Goal: Register for event/course

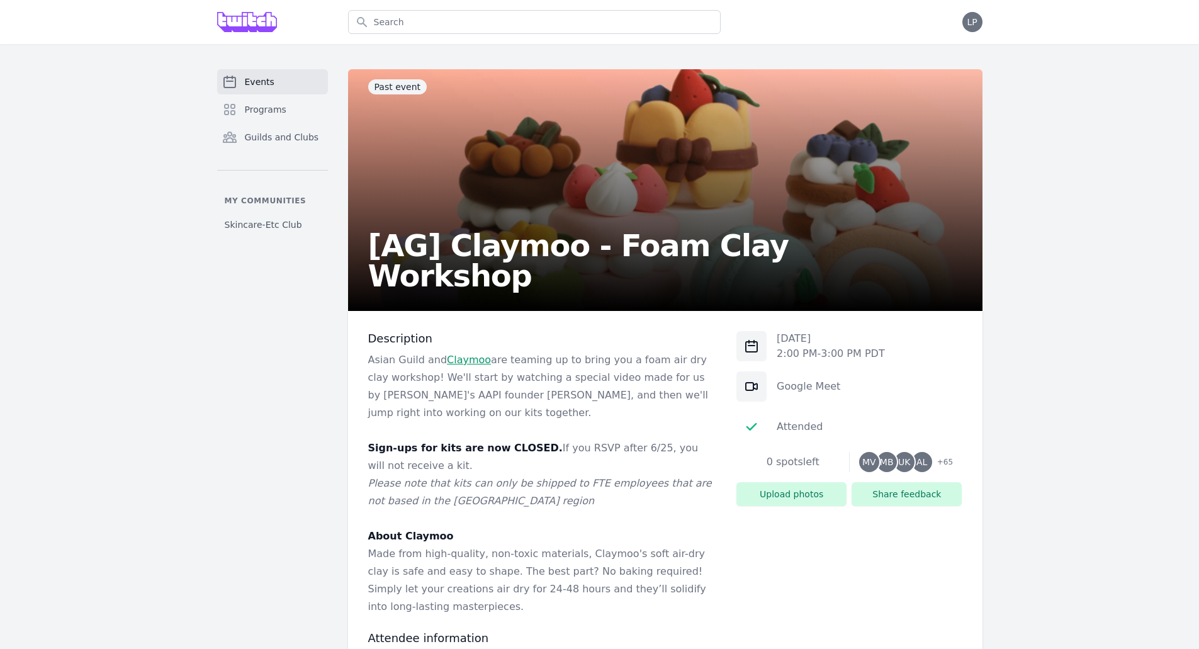
click at [276, 72] on link "Events" at bounding box center [272, 81] width 111 height 25
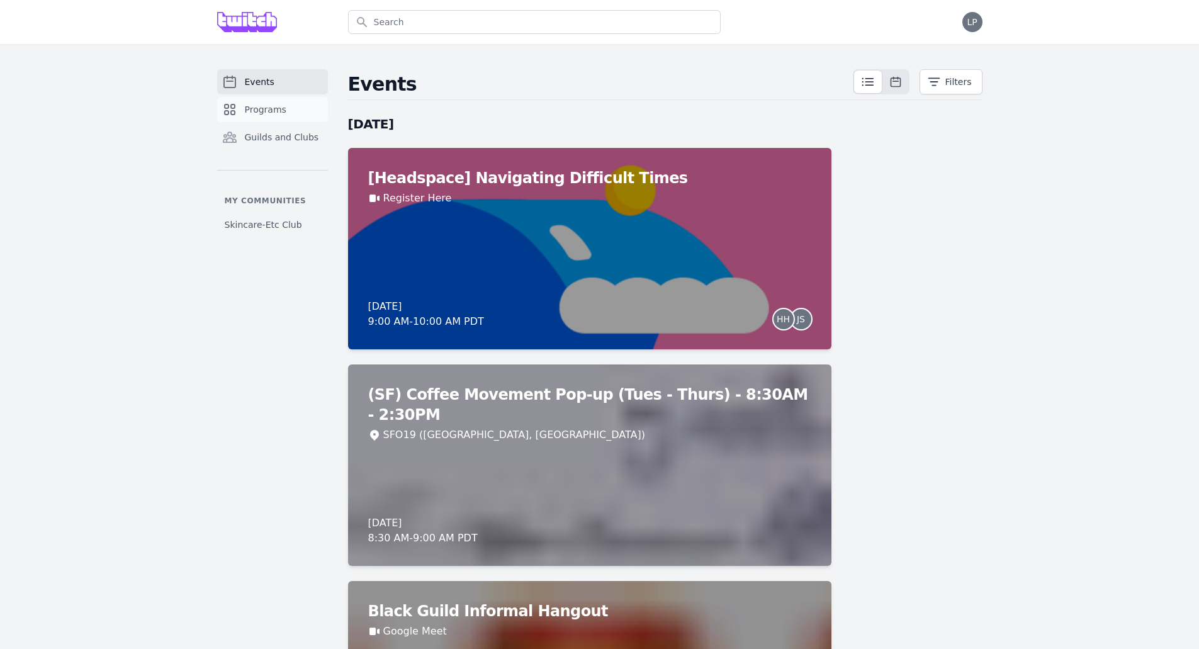
click at [271, 111] on span "Programs" at bounding box center [266, 109] width 42 height 13
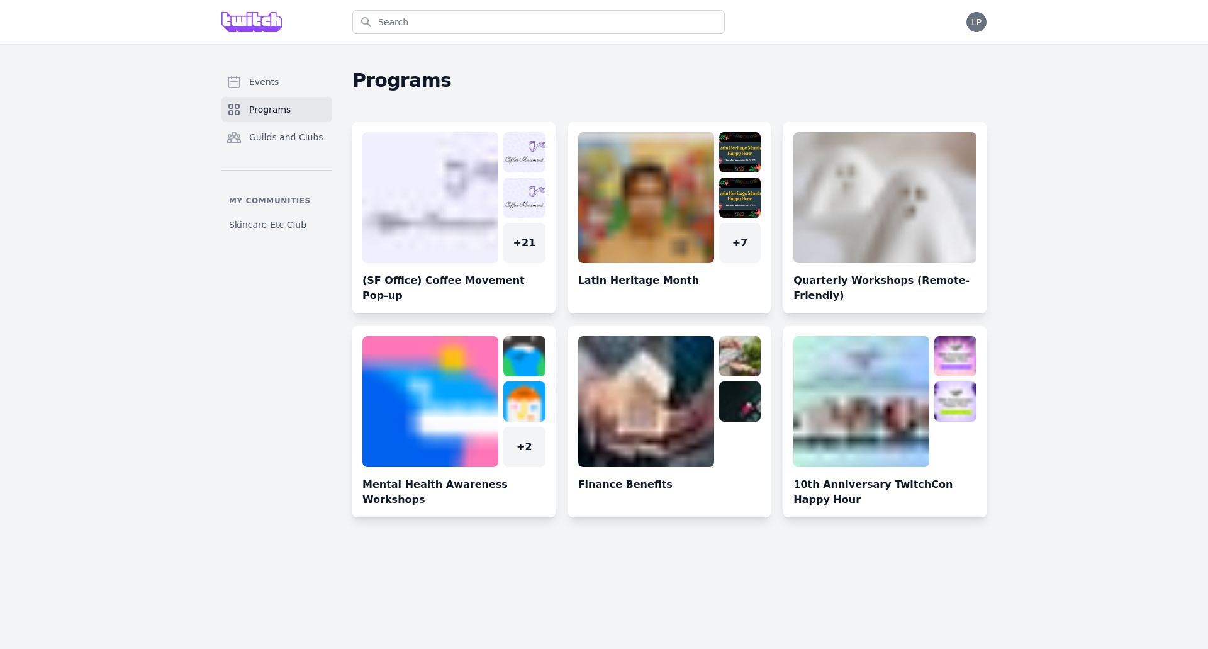
click at [182, 382] on div "Events Programs Guilds and Clubs My communities Skincare-Etc Club Programs + 21…" at bounding box center [604, 295] width 1208 height 503
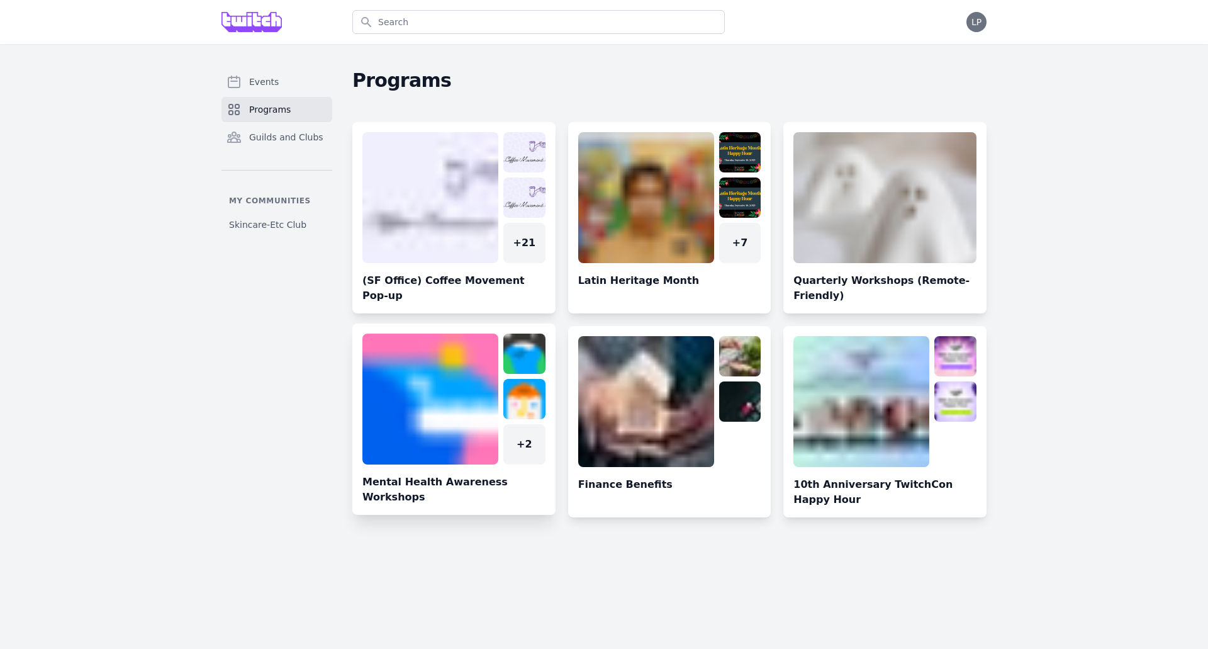
click at [446, 408] on link at bounding box center [453, 424] width 203 height 181
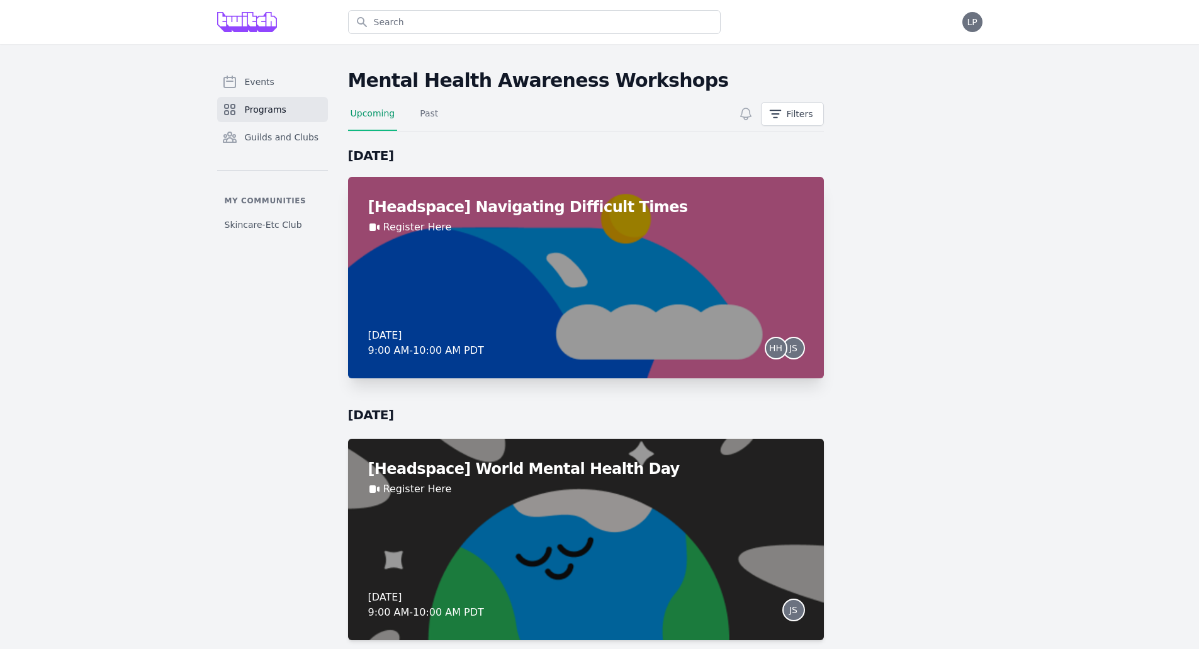
click at [613, 251] on div "[Headspace] Navigating Difficult Times Register Here Thursday, September 4, 202…" at bounding box center [586, 277] width 476 height 201
